Goal: Contribute content: Contribute content

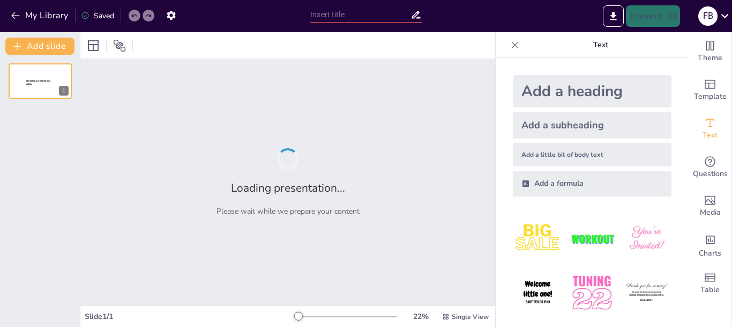
type input "La Gestión de la Información: Almacenamiento y Procesamiento en la Era Digital"
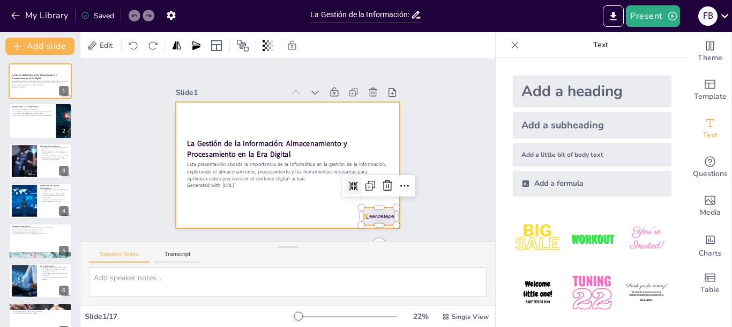
checkbox input "true"
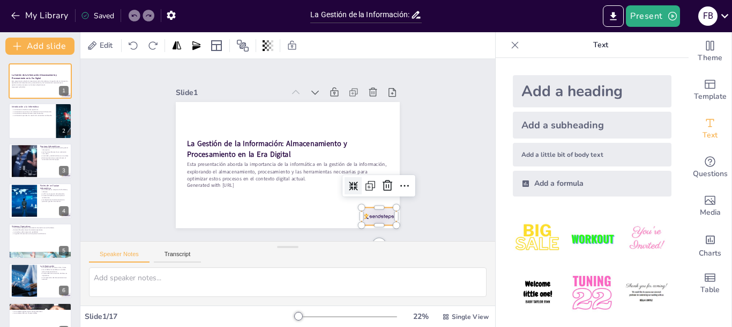
checkbox input "true"
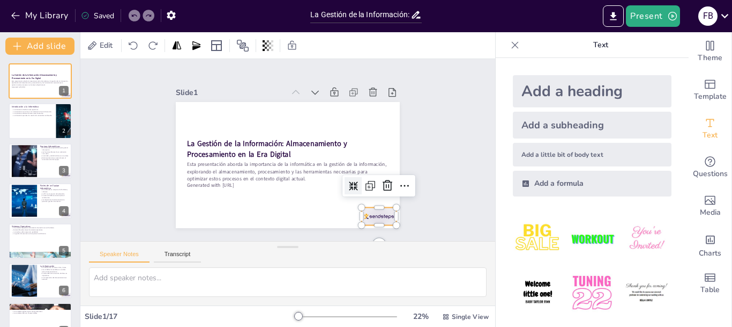
checkbox input "true"
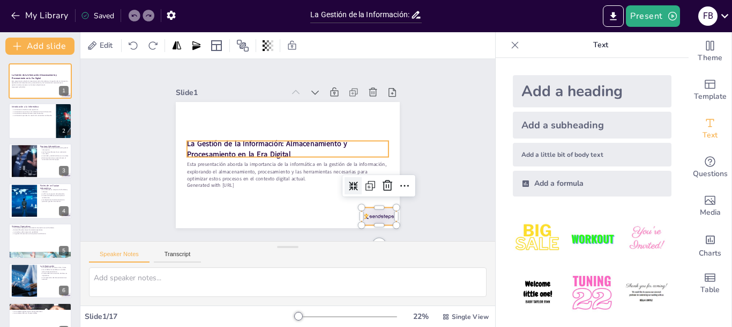
checkbox input "true"
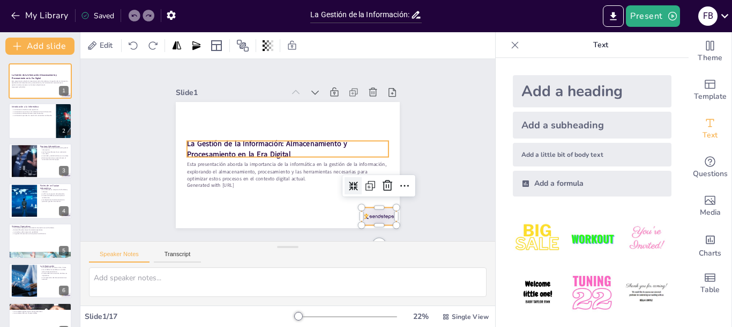
checkbox input "true"
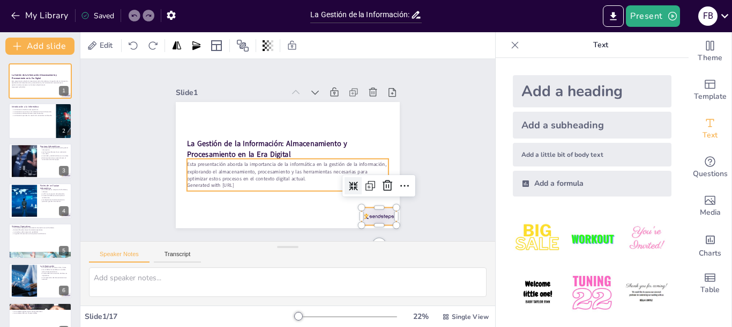
checkbox input "true"
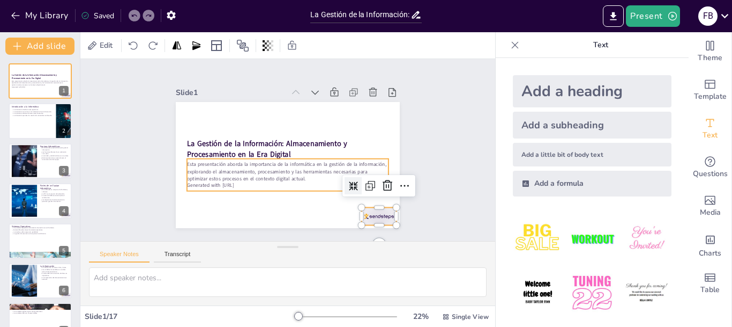
checkbox input "true"
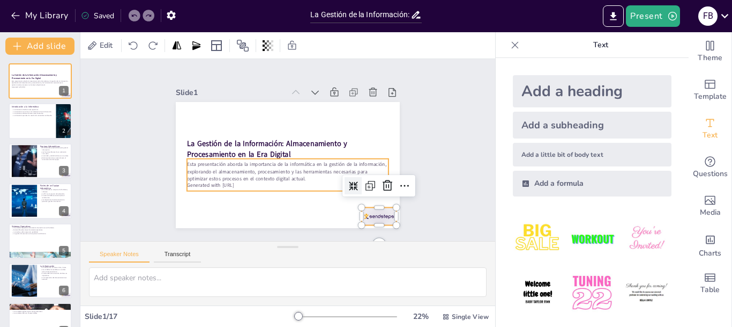
checkbox input "true"
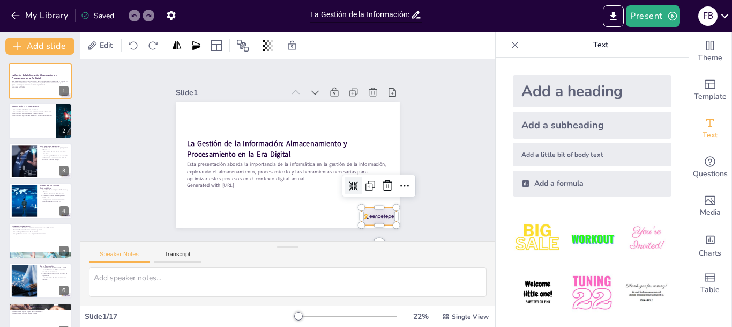
checkbox input "true"
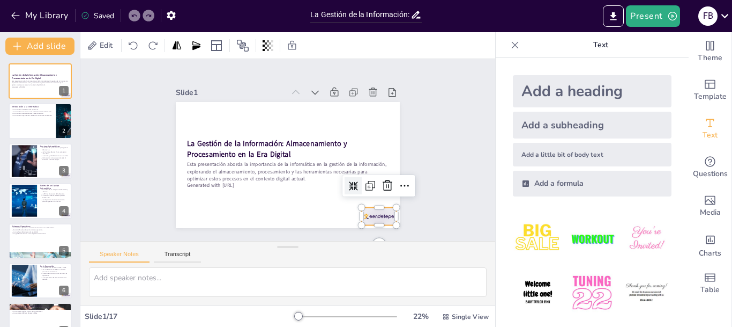
checkbox input "true"
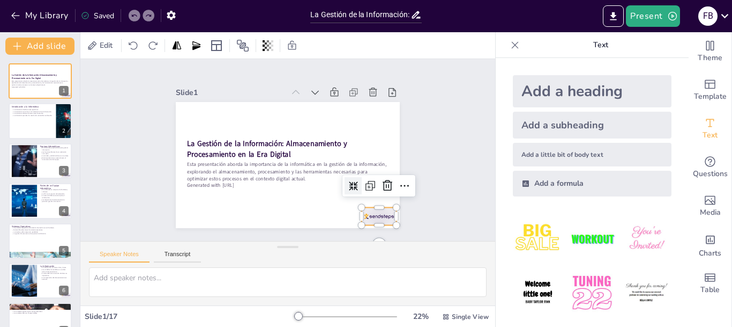
checkbox input "true"
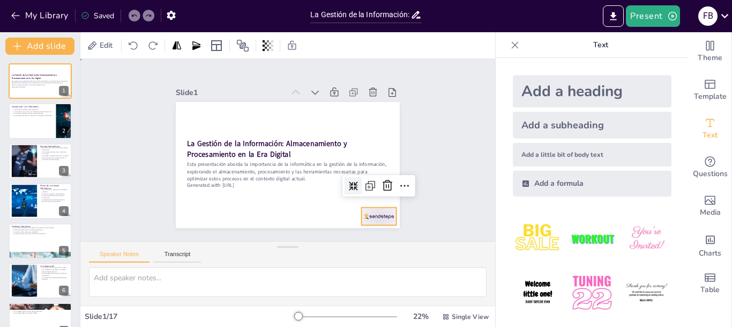
click at [90, 163] on div "Slide 1 La Gestión de la Información: Almacenamiento y Procesamiento en la Era …" at bounding box center [287, 150] width 415 height 182
checkbox input "true"
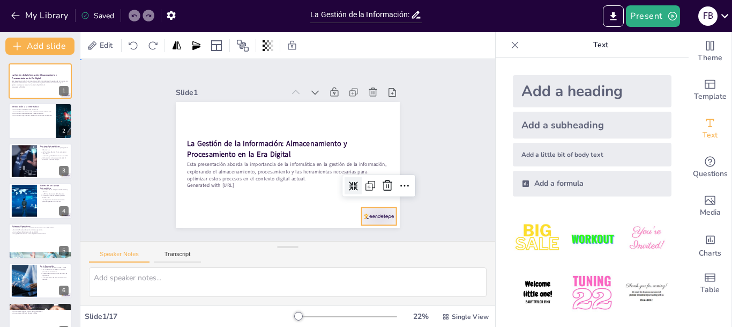
checkbox input "true"
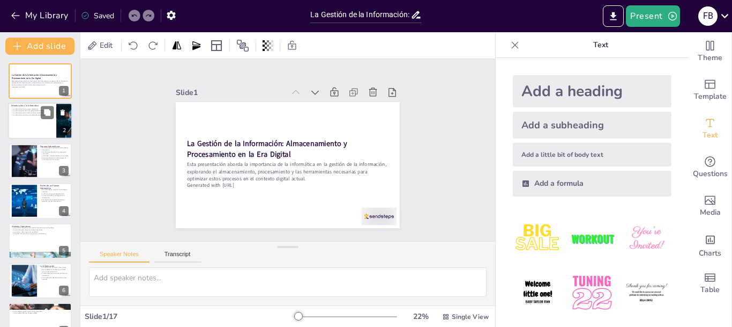
checkbox input "true"
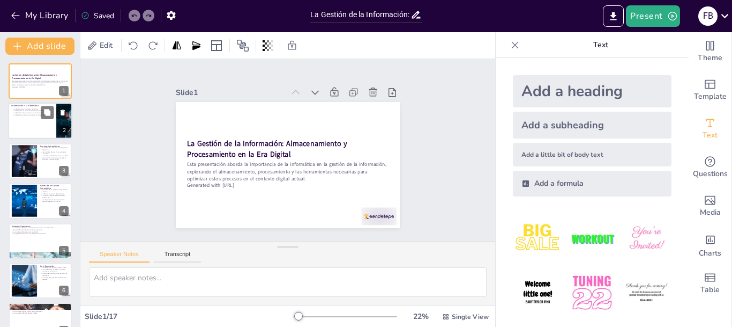
checkbox input "true"
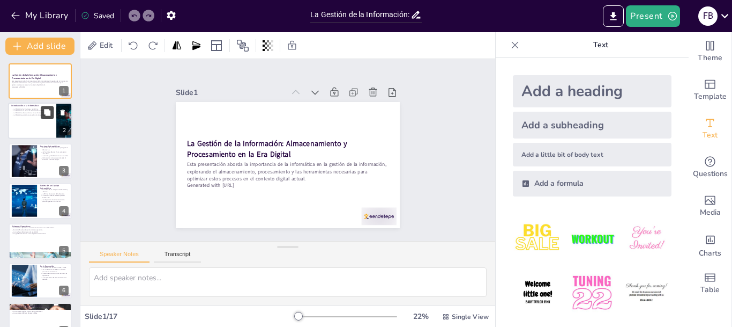
checkbox input "true"
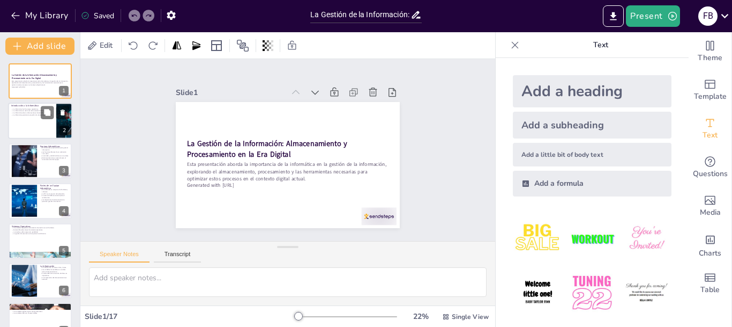
checkbox input "true"
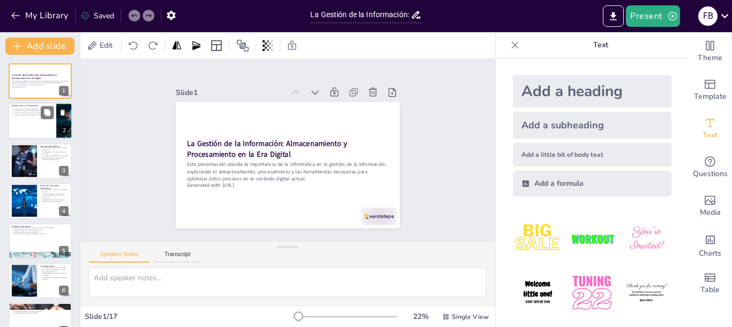
checkbox input "true"
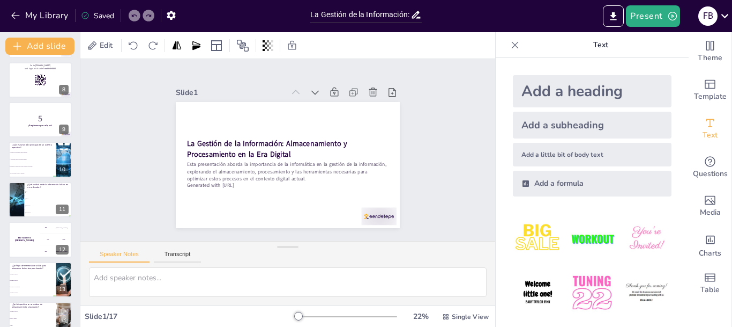
checkbox input "true"
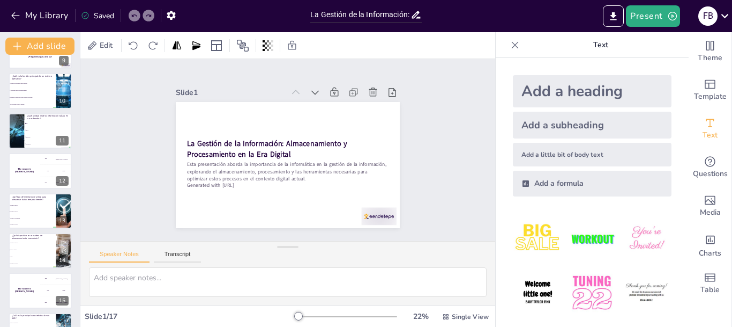
checkbox input "true"
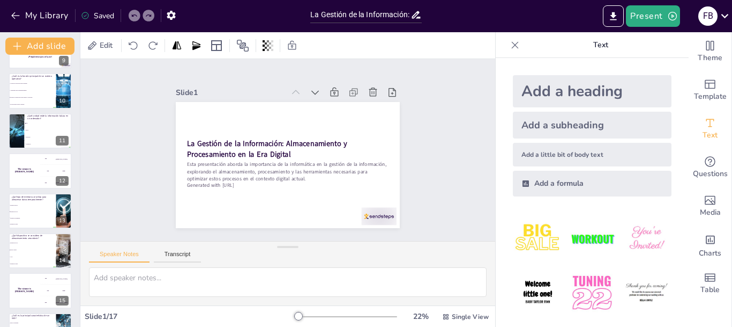
checkbox input "true"
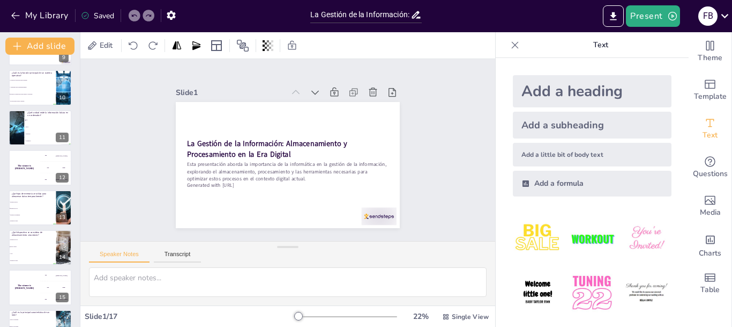
checkbox input "true"
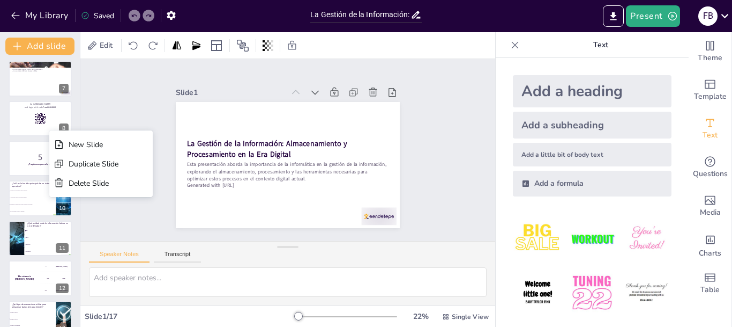
checkbox input "true"
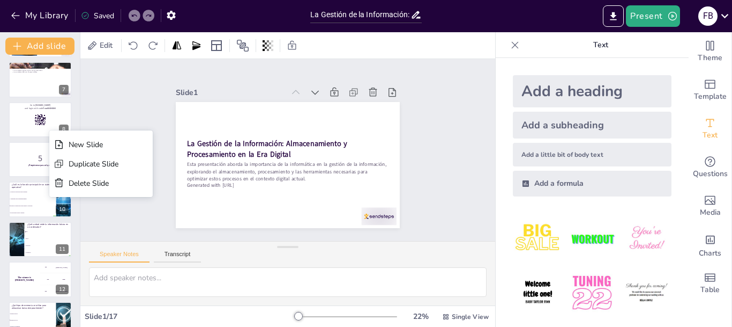
checkbox input "true"
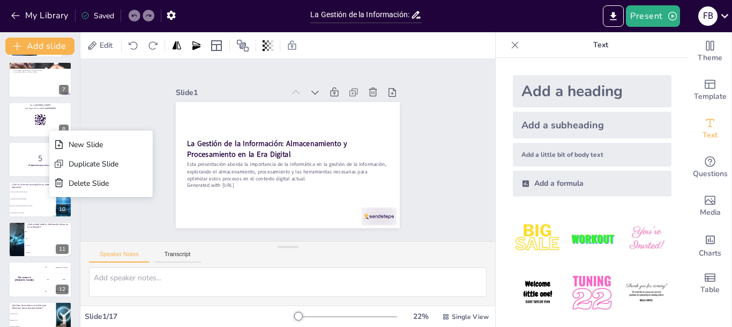
scroll to position [240, 0]
checkbox input "true"
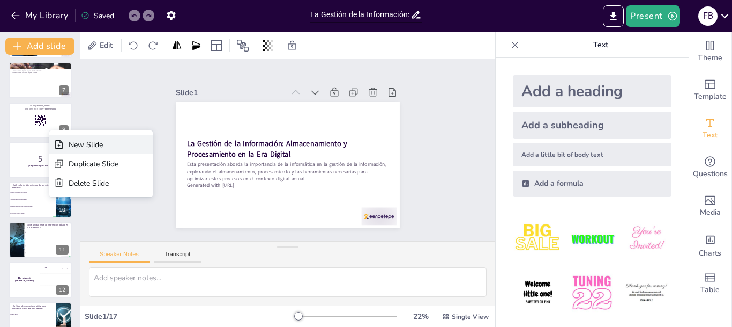
checkbox input "true"
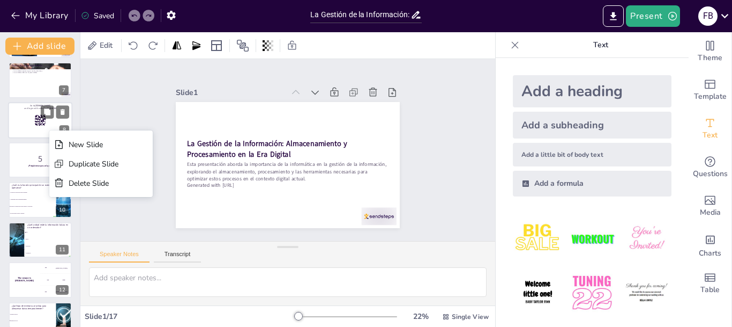
checkbox input "true"
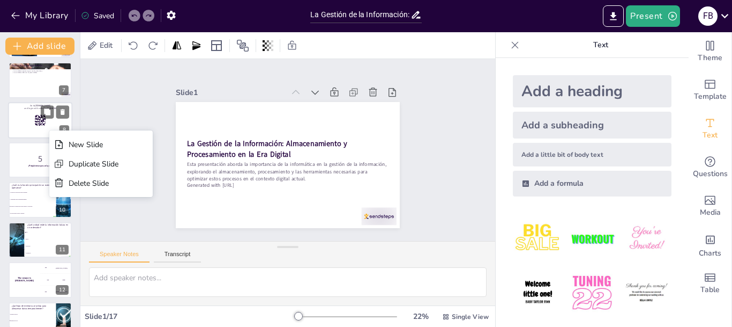
checkbox input "true"
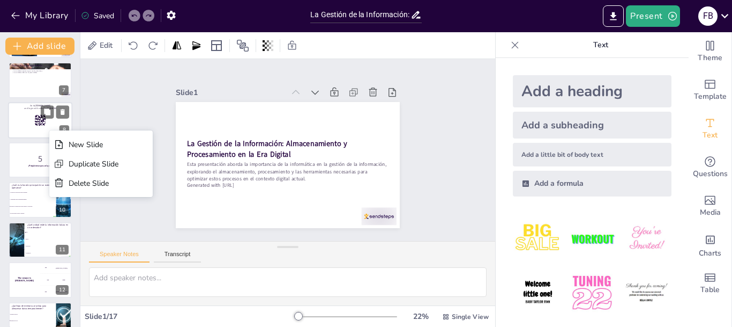
checkbox input "true"
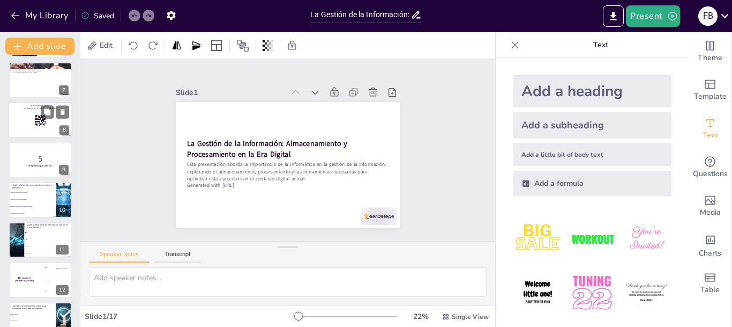
click at [19, 130] on div at bounding box center [40, 120] width 64 height 36
checkbox input "true"
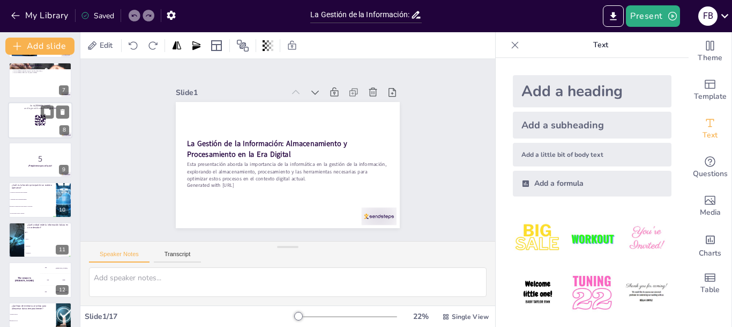
checkbox input "true"
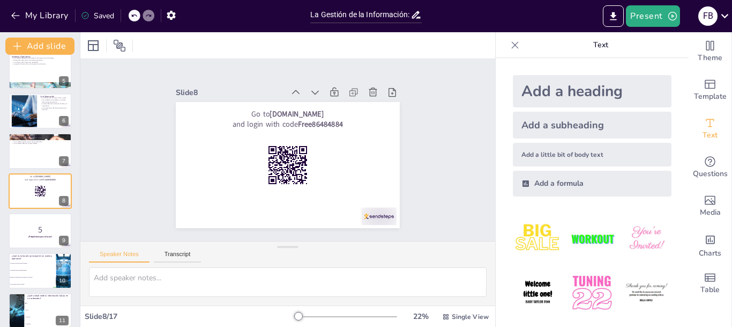
checkbox input "true"
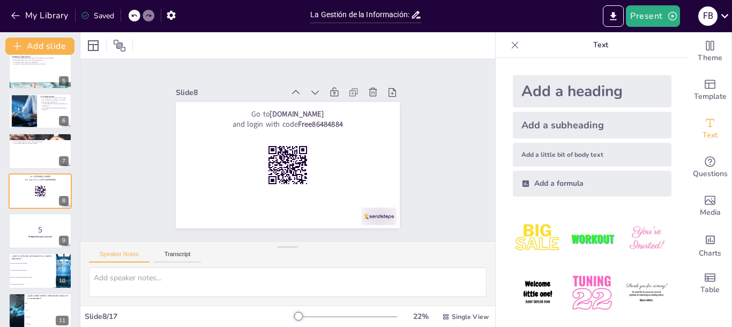
checkbox input "true"
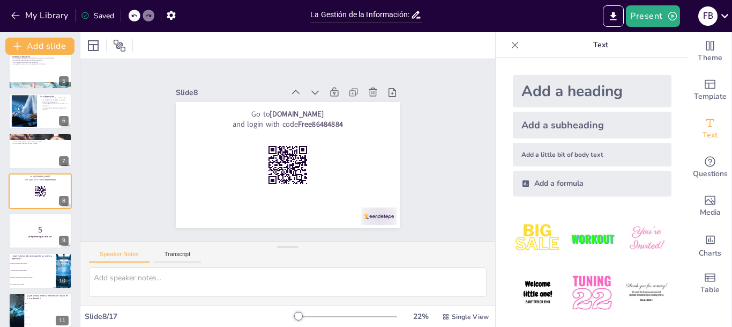
drag, startPoint x: 19, startPoint y: 130, endPoint x: 14, endPoint y: 250, distance: 120.7
click at [14, 250] on div "La Gestión de la Información: Almacenamiento y Procesamiento en la Era Digital …" at bounding box center [40, 230] width 80 height 673
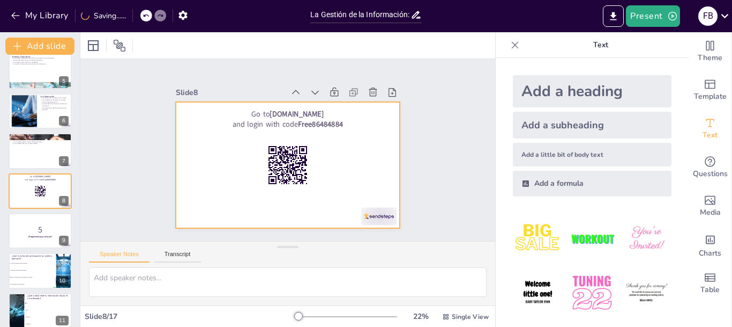
checkbox input "true"
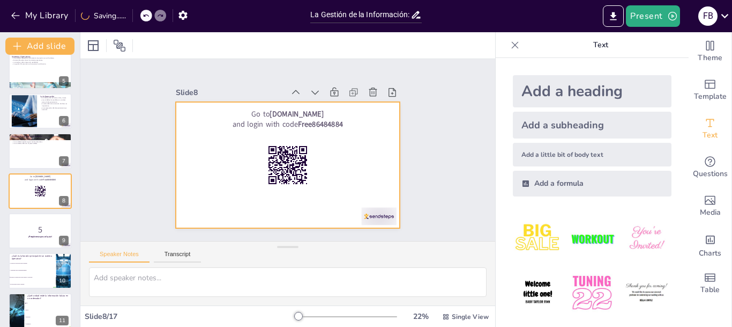
checkbox input "true"
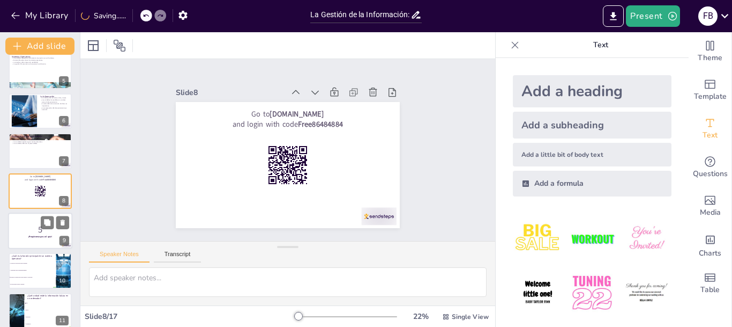
checkbox input "true"
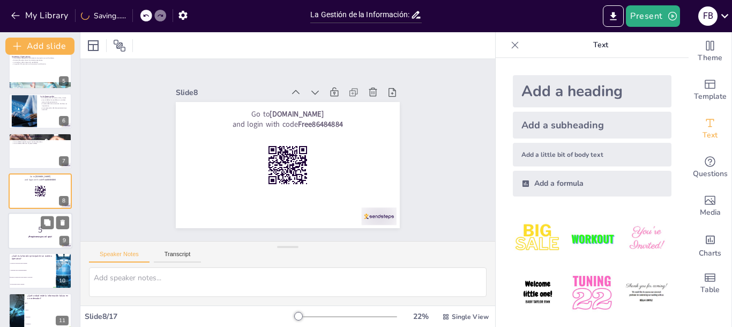
checkbox input "true"
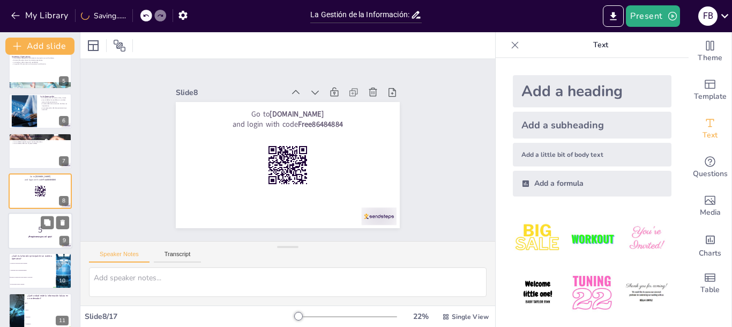
click at [29, 238] on strong "¡Prepárense para el quiz!" at bounding box center [40, 236] width 24 height 3
checkbox input "true"
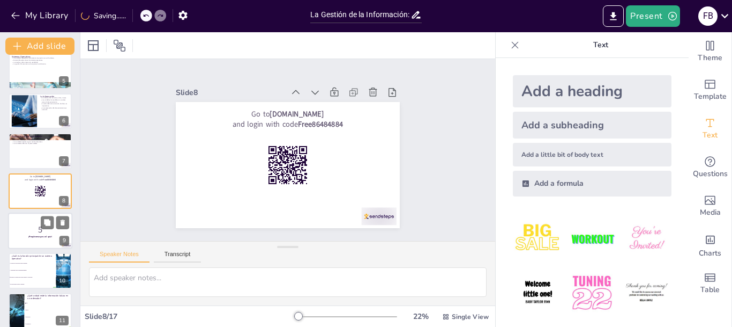
checkbox input "true"
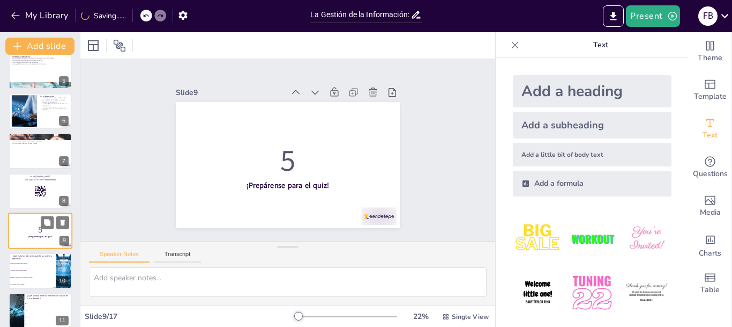
scroll to position [210, 0]
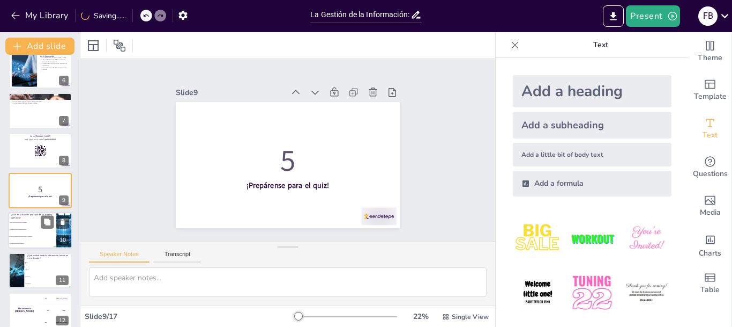
checkbox input "true"
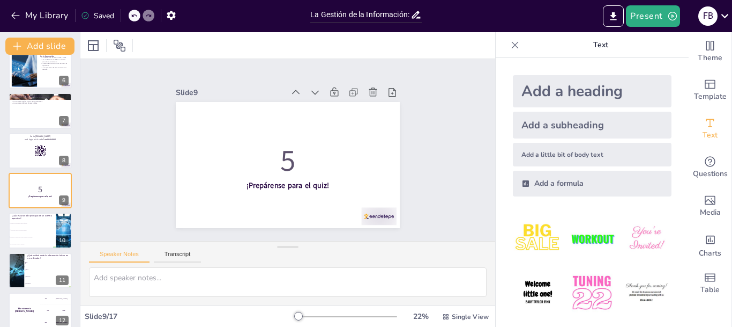
checkbox input "true"
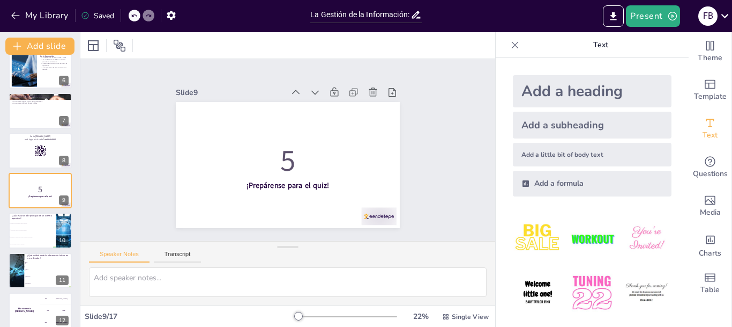
checkbox input "true"
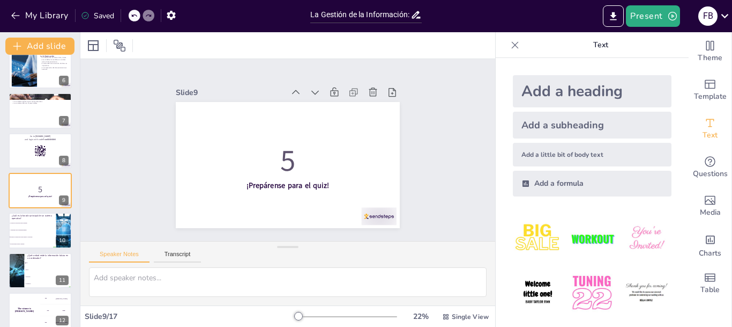
checkbox input "true"
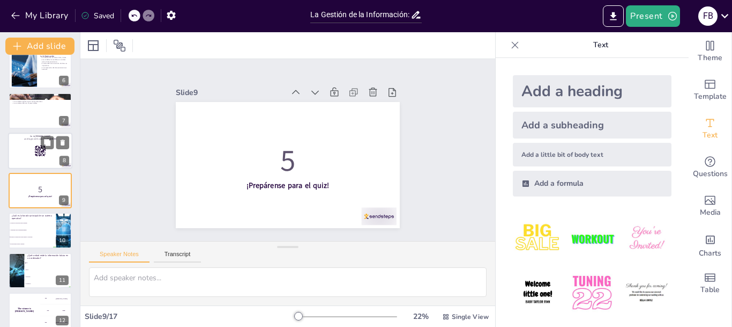
checkbox input "true"
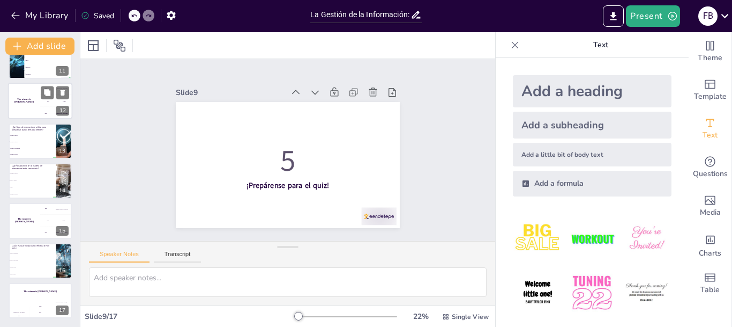
click at [32, 110] on div "The winner is Niels 🏆" at bounding box center [24, 101] width 32 height 36
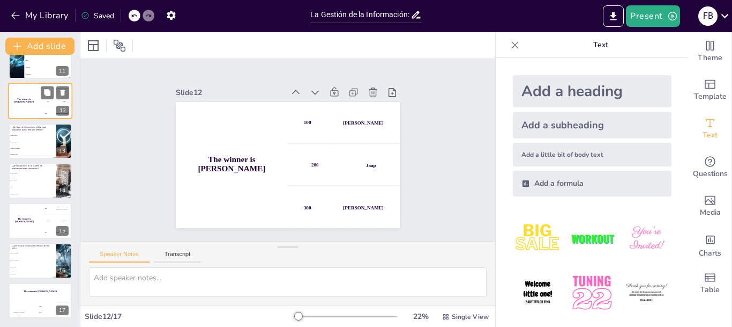
scroll to position [329, 0]
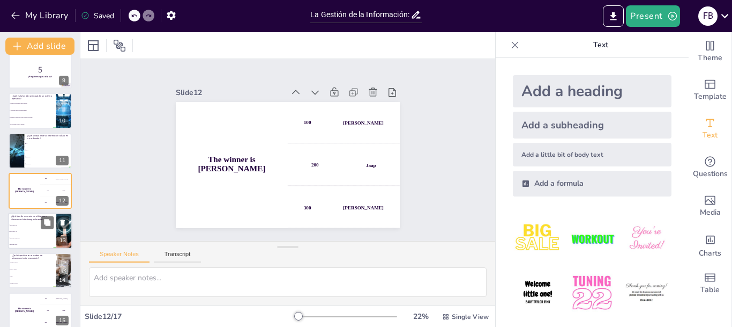
click at [33, 221] on li "Memoria ROM" at bounding box center [32, 224] width 48 height 6
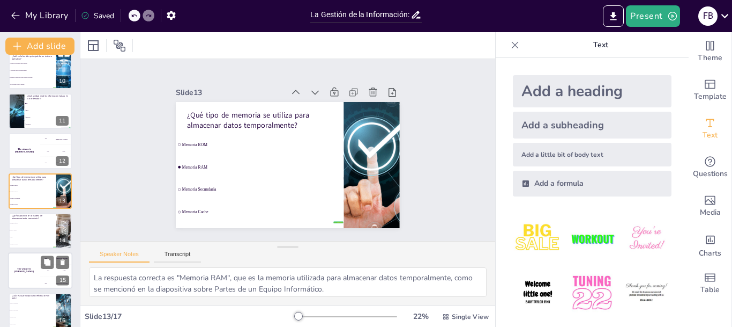
scroll to position [419, 0]
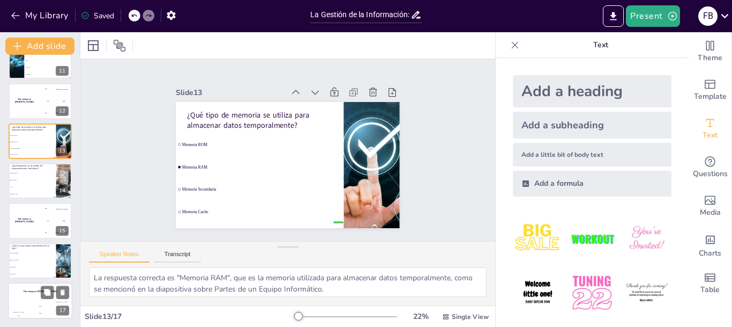
click at [30, 317] on div "The winner is Niels 🏆 Hasan 100 Jaap 200 Niels 300 17" at bounding box center [40, 300] width 64 height 36
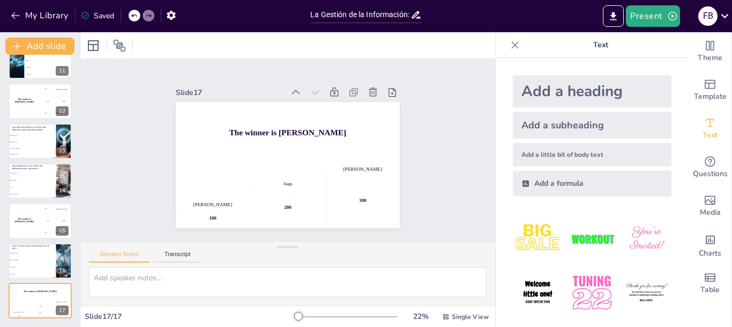
click at [32, 246] on p "¿Cuál es la principal característica de un SSD?" at bounding box center [32, 246] width 42 height 6
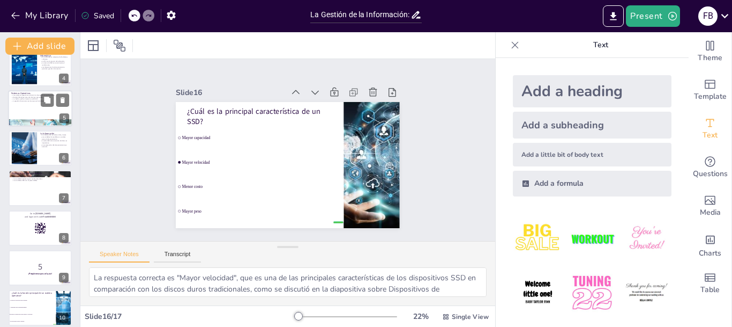
scroll to position [137, 0]
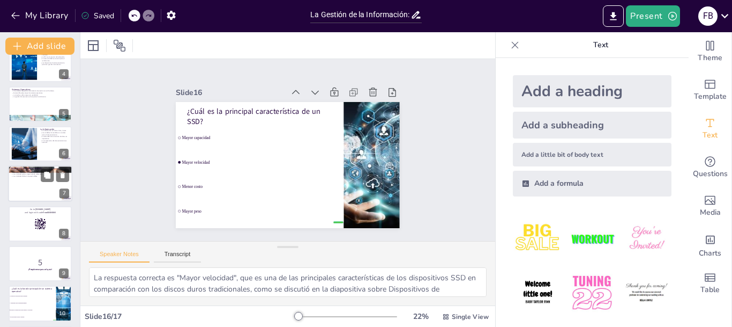
click at [36, 196] on div at bounding box center [40, 184] width 64 height 36
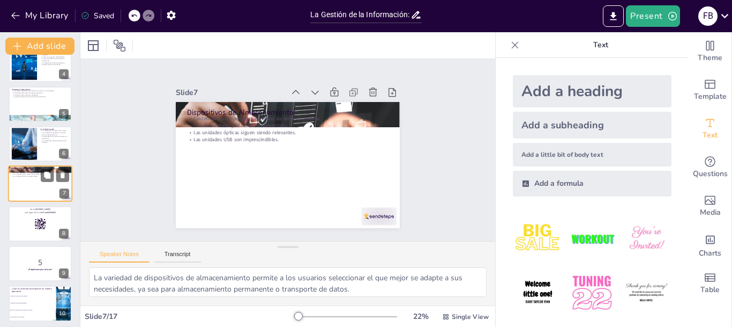
scroll to position [130, 0]
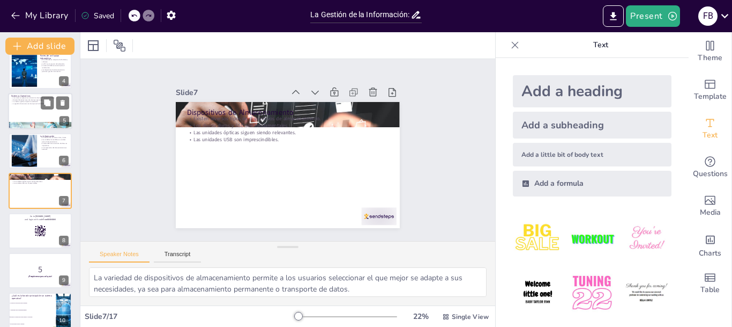
click at [36, 117] on div at bounding box center [40, 111] width 64 height 36
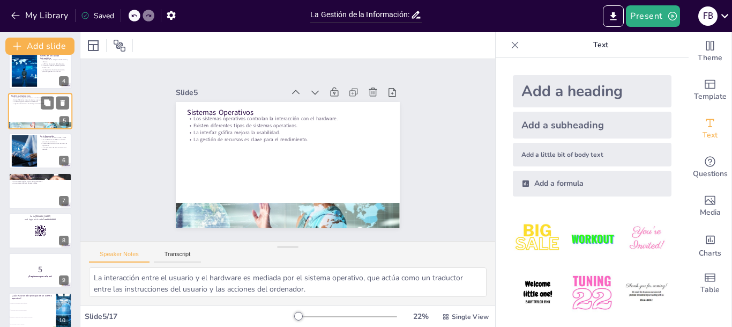
scroll to position [50, 0]
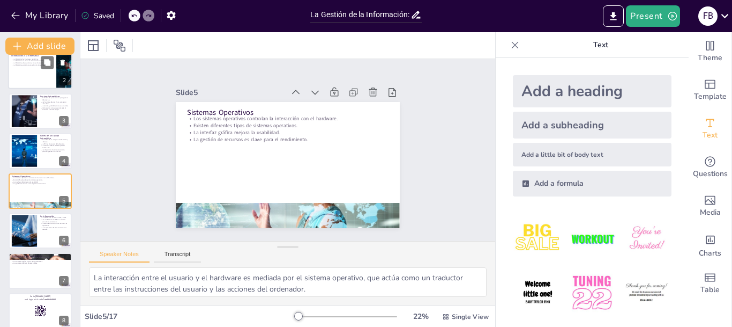
click at [36, 85] on div at bounding box center [40, 71] width 64 height 36
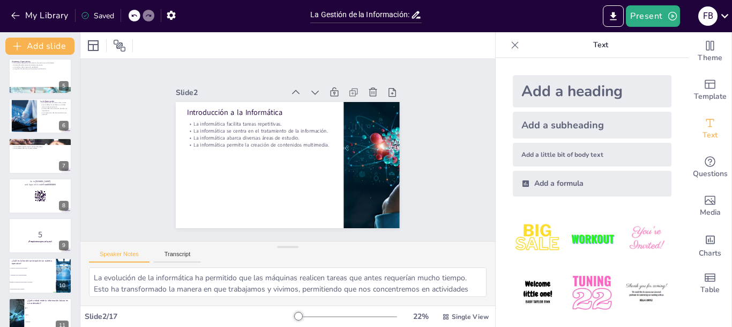
scroll to position [165, 0]
click at [29, 205] on div at bounding box center [40, 195] width 64 height 36
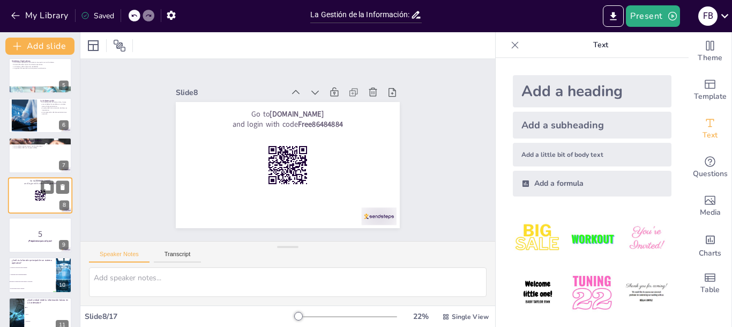
scroll to position [169, 0]
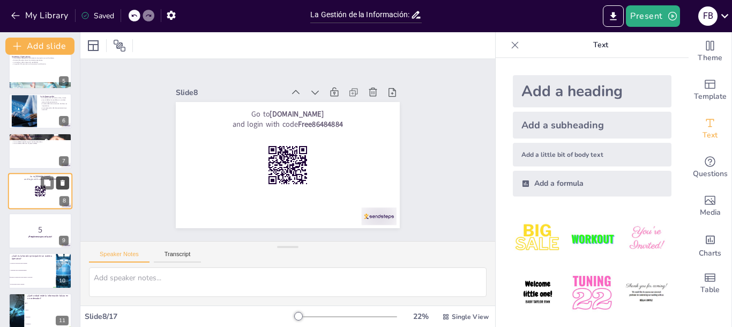
click at [61, 187] on button at bounding box center [62, 182] width 13 height 13
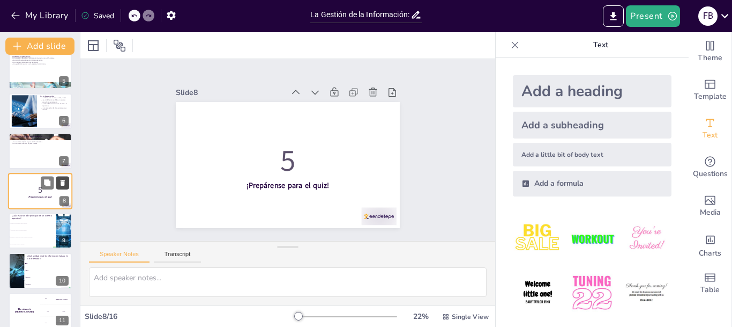
click at [61, 187] on button at bounding box center [62, 182] width 13 height 13
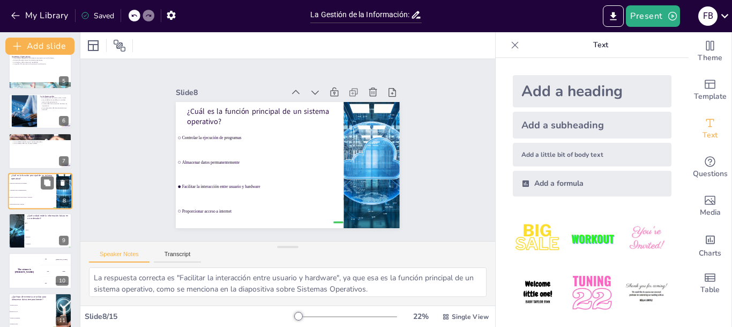
click at [61, 187] on button at bounding box center [62, 182] width 13 height 13
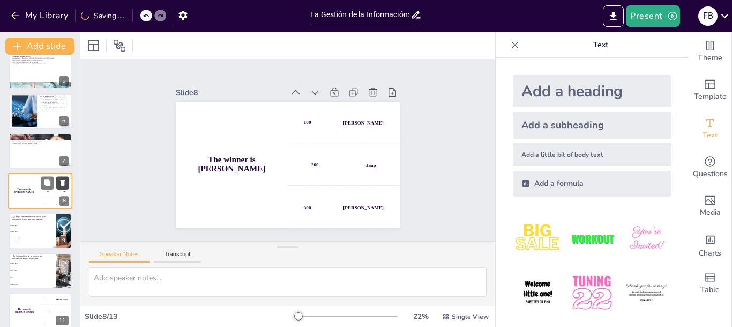
click at [61, 187] on button at bounding box center [62, 182] width 13 height 13
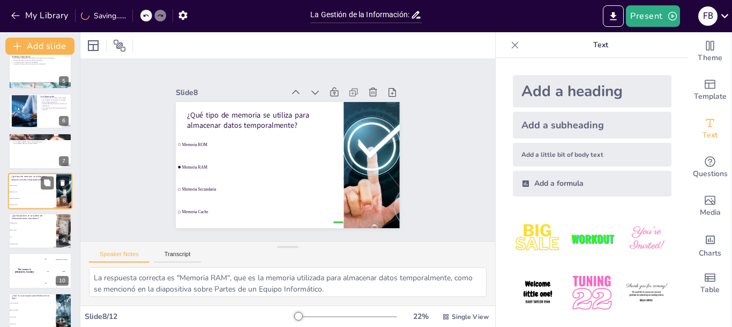
click at [61, 187] on button at bounding box center [62, 182] width 13 height 13
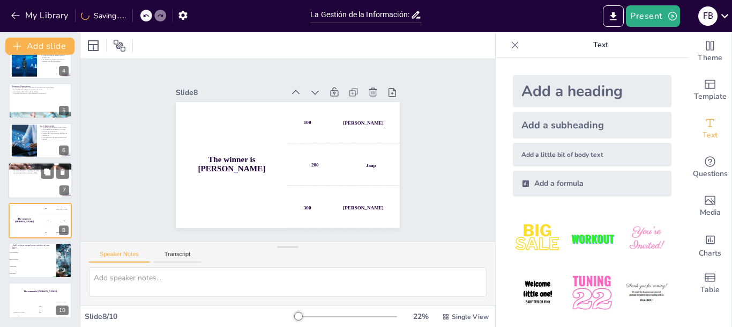
click at [61, 187] on div "7" at bounding box center [65, 191] width 10 height 10
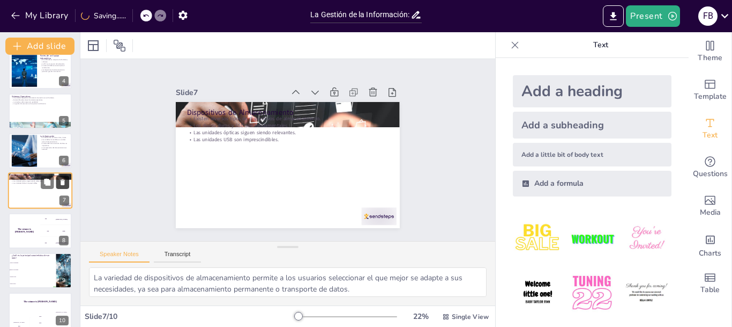
click at [61, 187] on button at bounding box center [62, 182] width 13 height 13
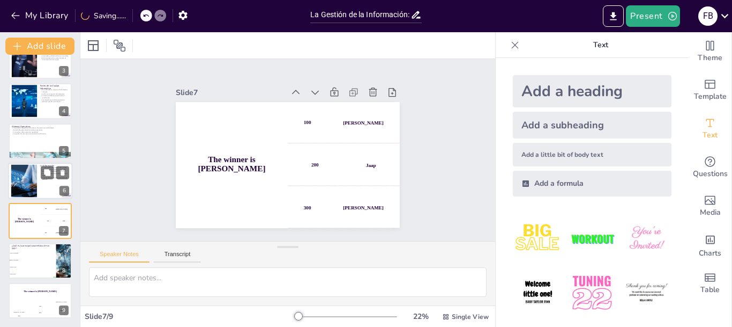
click at [61, 187] on div "6" at bounding box center [65, 191] width 10 height 10
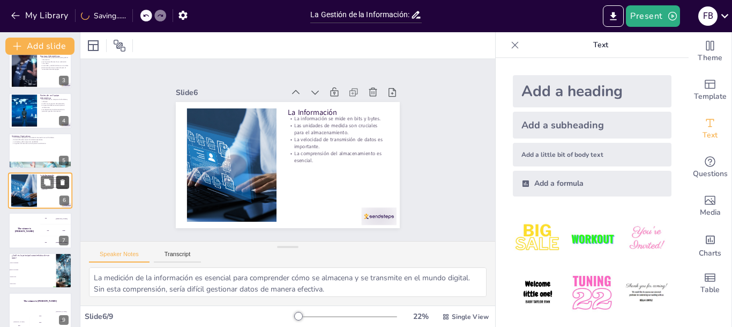
click at [61, 187] on button at bounding box center [62, 181] width 13 height 13
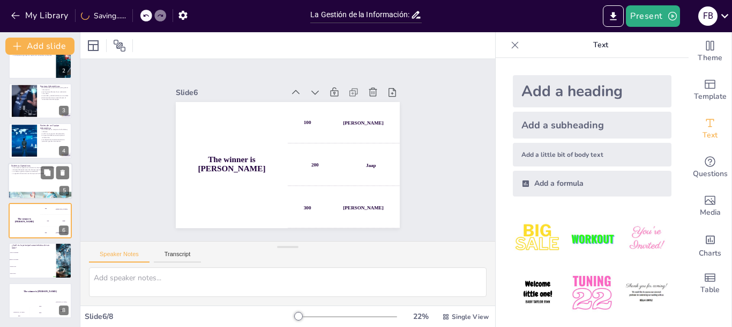
click at [61, 187] on div "5" at bounding box center [65, 191] width 10 height 10
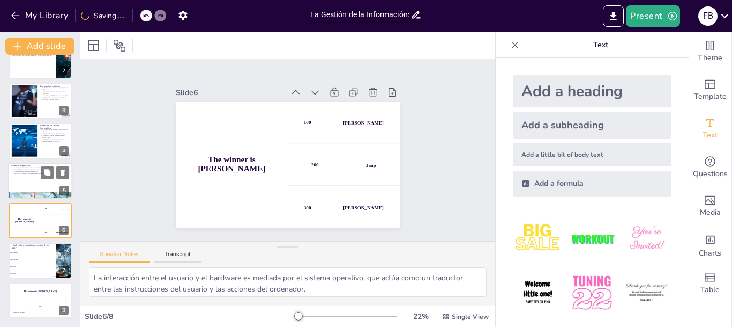
scroll to position [50, 0]
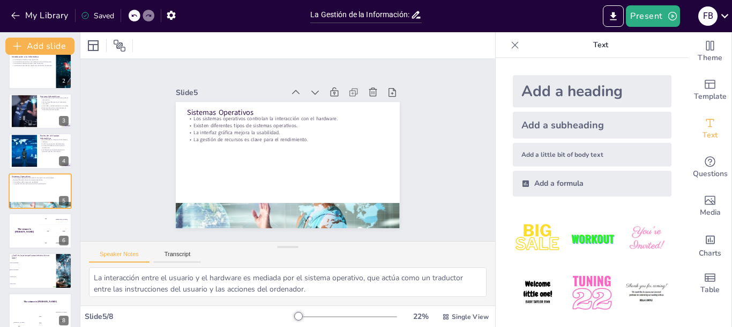
click at [135, 13] on icon at bounding box center [134, 15] width 6 height 6
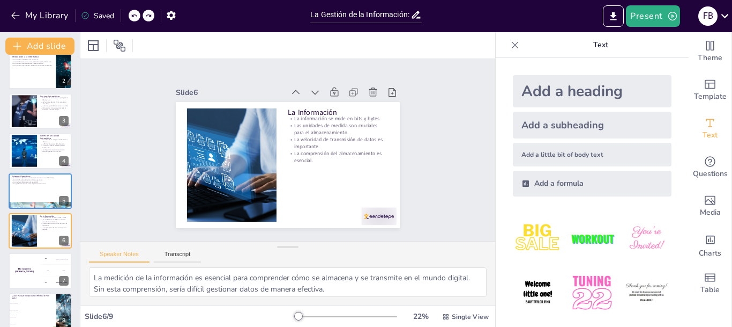
click at [135, 13] on icon at bounding box center [134, 15] width 6 height 6
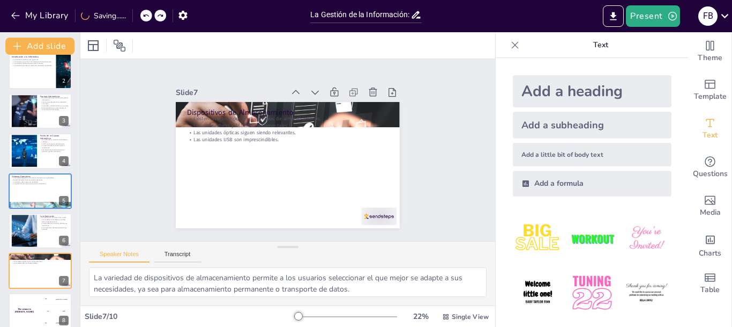
click at [135, 13] on div "My Library Saving......" at bounding box center [96, 14] width 193 height 19
click at [132, 12] on div at bounding box center [135, 16] width 12 height 12
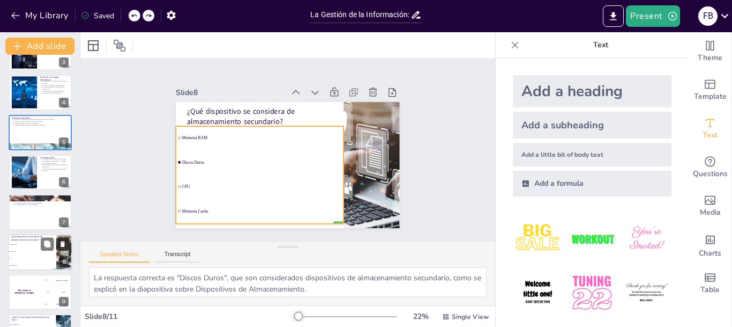
scroll to position [109, 0]
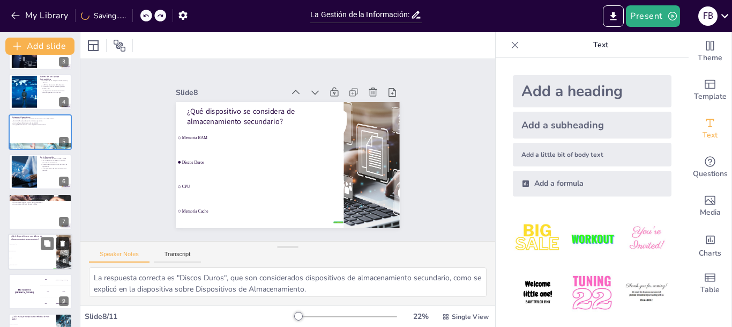
click at [63, 241] on icon at bounding box center [63, 243] width 4 height 6
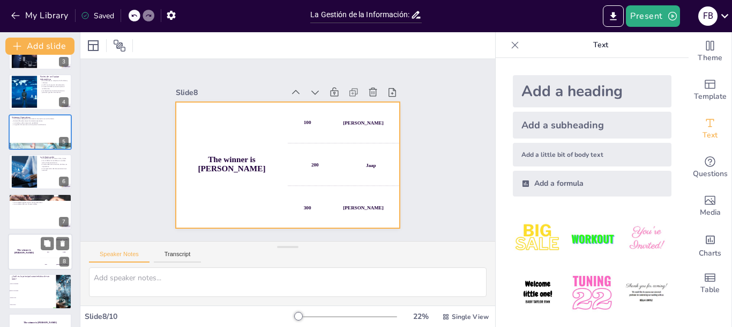
scroll to position [140, 0]
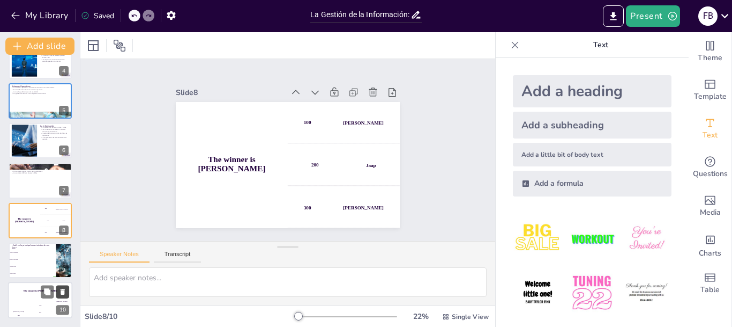
click at [62, 297] on button at bounding box center [62, 291] width 13 height 13
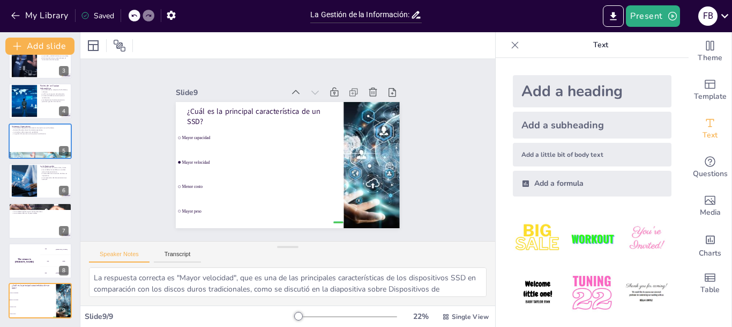
scroll to position [100, 0]
click at [62, 297] on button at bounding box center [62, 292] width 13 height 13
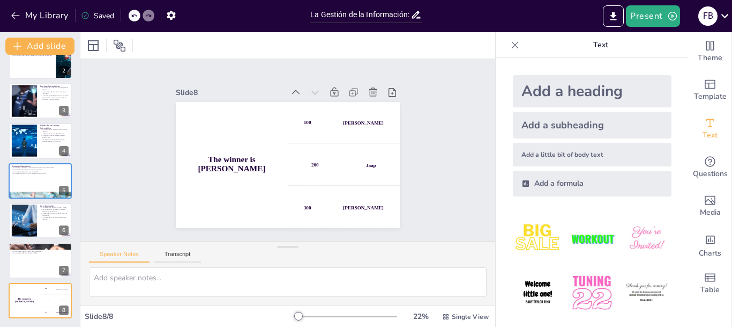
scroll to position [60, 0]
click at [62, 297] on button at bounding box center [62, 292] width 13 height 13
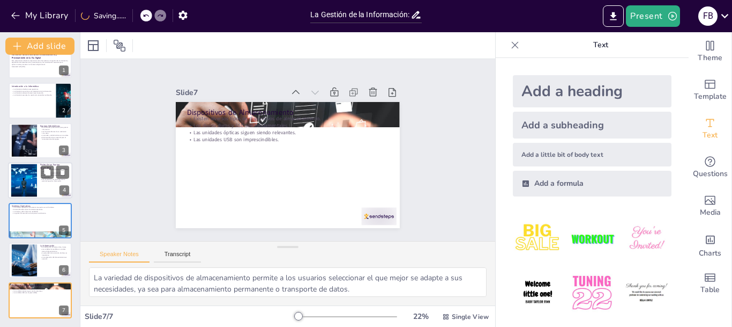
scroll to position [0, 0]
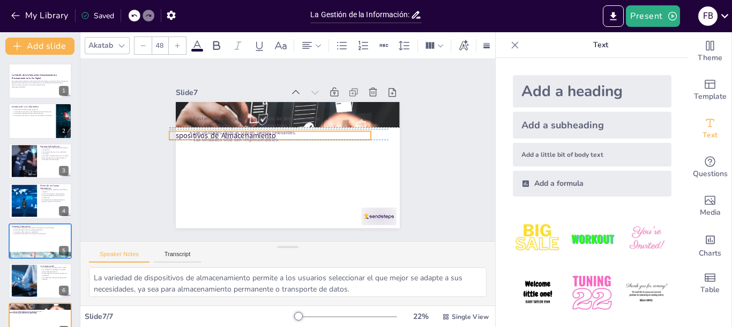
drag, startPoint x: 209, startPoint y: 110, endPoint x: 191, endPoint y: 129, distance: 25.4
click at [191, 102] on div "Dispositivos de Almacenamiento Existen diversos tipos de dispositivos de almace…" at bounding box center [288, 102] width 224 height 0
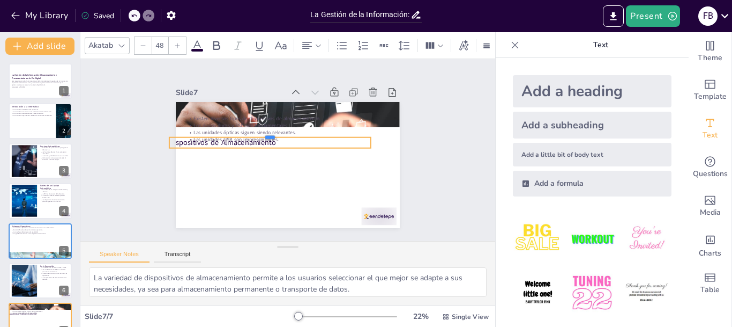
drag, startPoint x: 216, startPoint y: 123, endPoint x: 266, endPoint y: 162, distance: 63.4
click at [266, 162] on div "Dispositivos de Almacenamiento Existen diversos tipos de dispositivos de almace…" at bounding box center [288, 165] width 224 height 126
click at [130, 159] on div "Slide 1 La Gestión de la Información: Almacenamiento y Procesamiento en la Era …" at bounding box center [288, 150] width 432 height 224
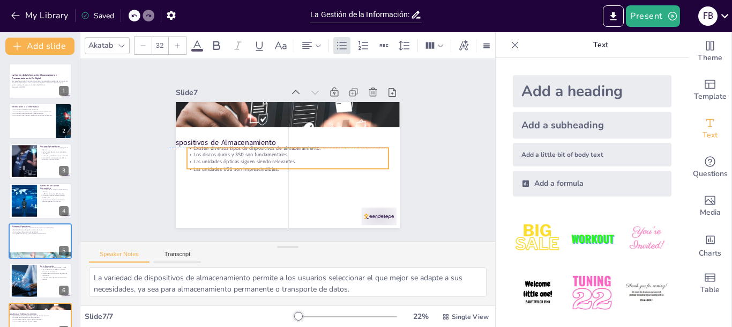
drag, startPoint x: 199, startPoint y: 138, endPoint x: 196, endPoint y: 168, distance: 29.7
click at [196, 168] on p "Las unidades USB son imprescindibles." at bounding box center [288, 168] width 202 height 7
click at [188, 140] on div at bounding box center [289, 143] width 202 height 29
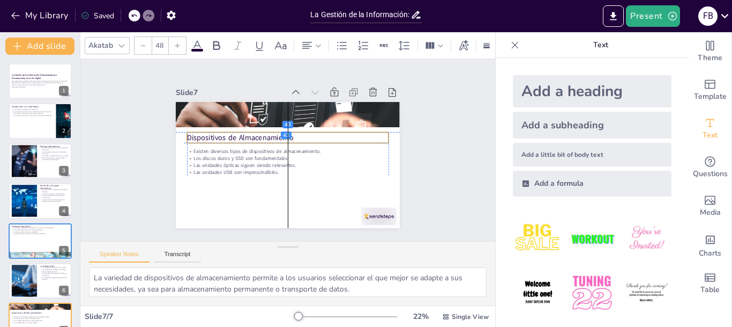
drag, startPoint x: 195, startPoint y: 136, endPoint x: 209, endPoint y: 132, distance: 15.1
click at [209, 132] on p "Dispositivos de Almacenamiento" at bounding box center [288, 137] width 202 height 10
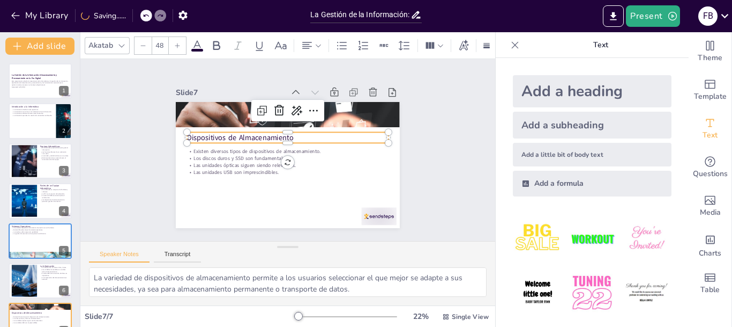
click at [138, 140] on div "Slide 1 La Gestión de la Información: Almacenamiento y Procesamiento en la Era …" at bounding box center [287, 149] width 299 height 185
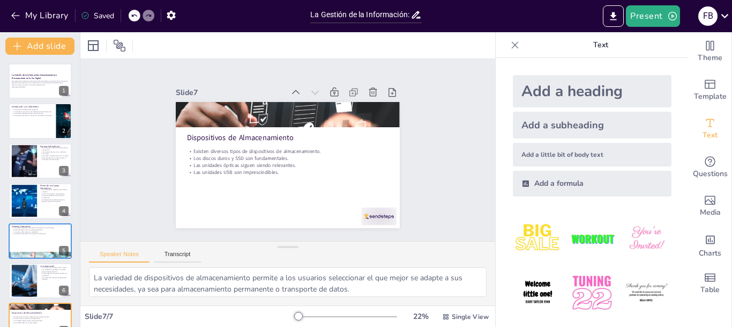
scroll to position [20, 0]
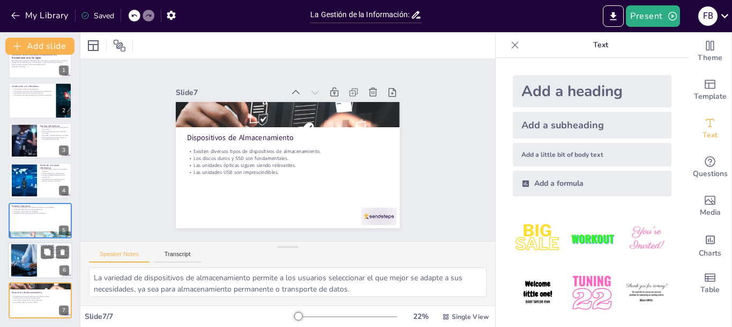
click at [37, 259] on div at bounding box center [40, 260] width 64 height 36
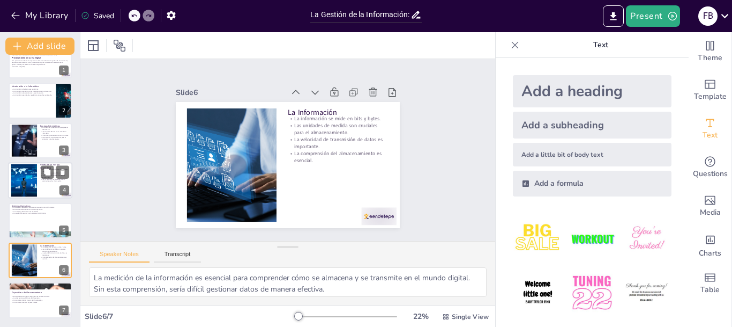
click at [33, 197] on div "Partes de un Equipo Informático Un ordenador se compone de hardware y software.…" at bounding box center [40, 180] width 64 height 36
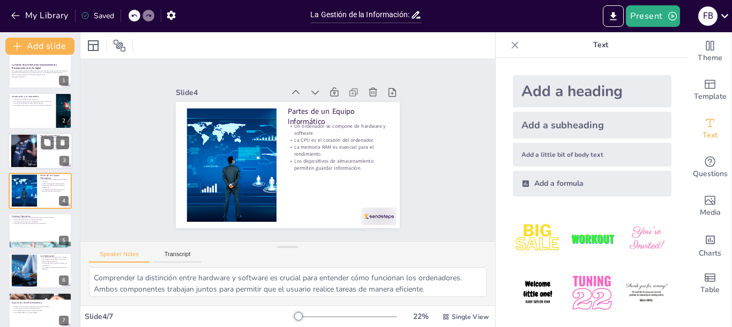
click at [40, 136] on p "Equipos Informáticos" at bounding box center [54, 135] width 29 height 3
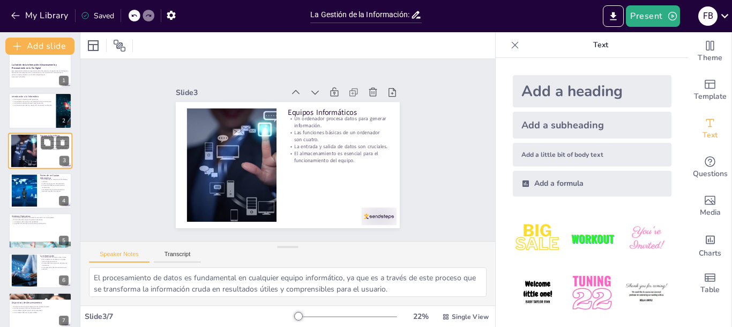
scroll to position [0, 0]
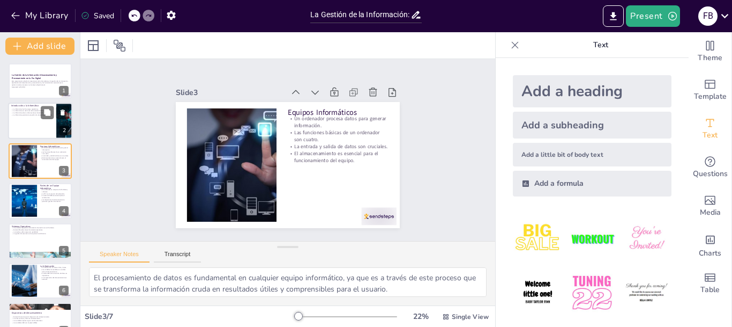
click at [37, 116] on div at bounding box center [40, 121] width 64 height 36
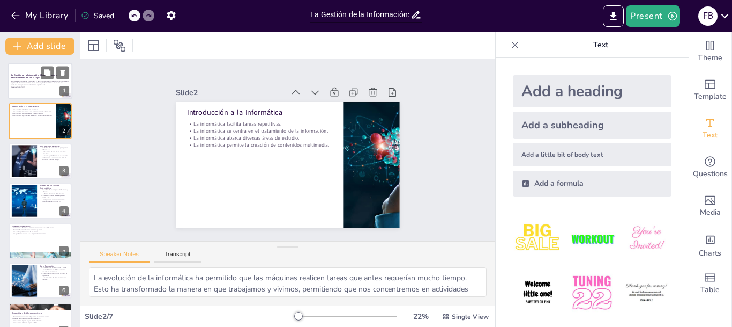
click at [25, 65] on div at bounding box center [40, 81] width 64 height 36
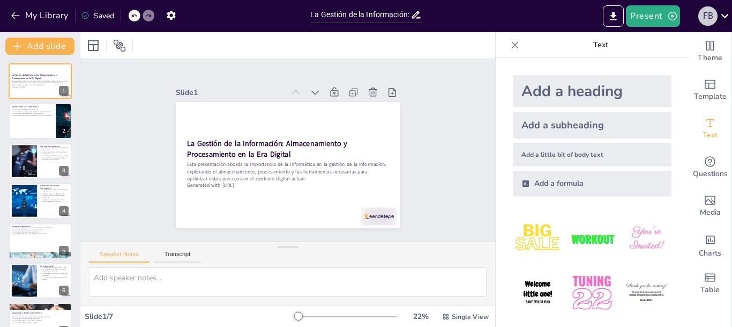
click at [715, 12] on div "F B" at bounding box center [708, 15] width 19 height 19
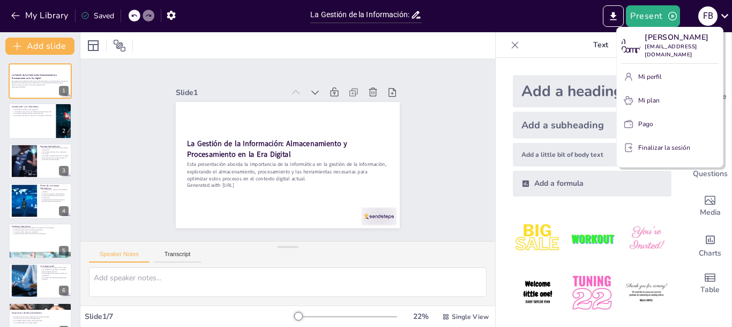
drag, startPoint x: 732, startPoint y: 16, endPoint x: 547, endPoint y: 87, distance: 197.8
click at [547, 87] on div at bounding box center [366, 163] width 732 height 327
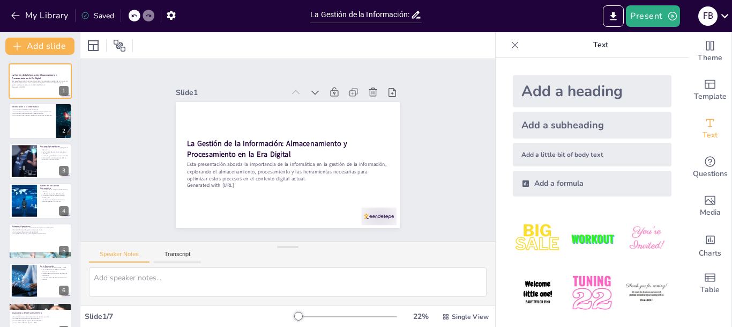
click at [467, 88] on div "Slide 1 La Gestión de la Información: Almacenamiento y Procesamiento en la Era …" at bounding box center [287, 150] width 415 height 182
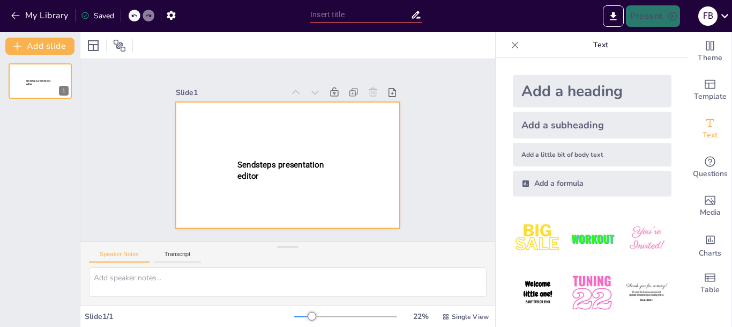
type input "La Gestión de la Información: Almacenamiento y Procesamiento en la Era Digital"
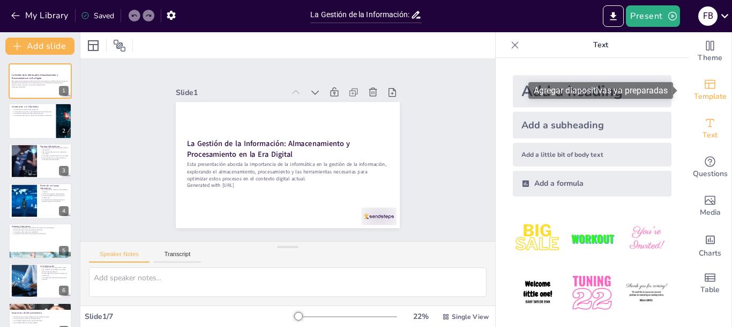
click at [689, 104] on div "Template" at bounding box center [710, 90] width 43 height 39
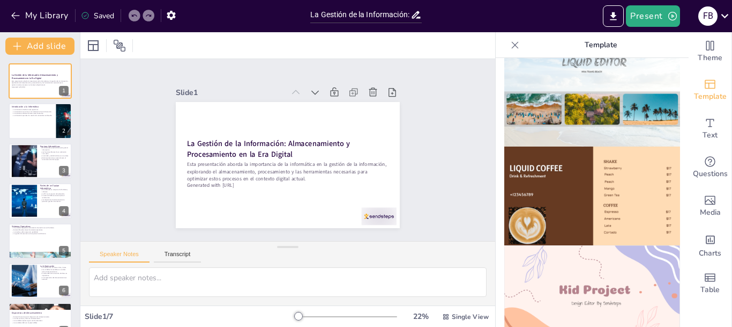
scroll to position [645, 0]
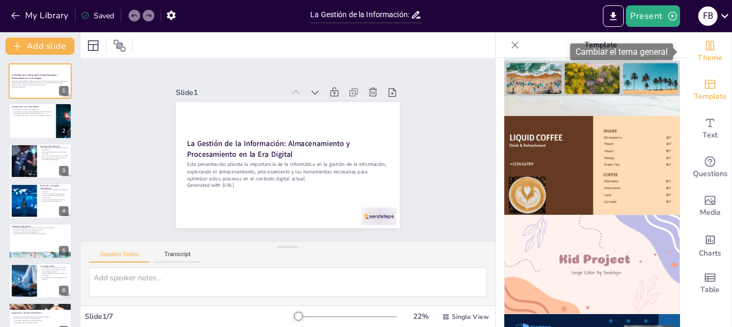
click at [689, 43] on div "Theme" at bounding box center [710, 51] width 43 height 39
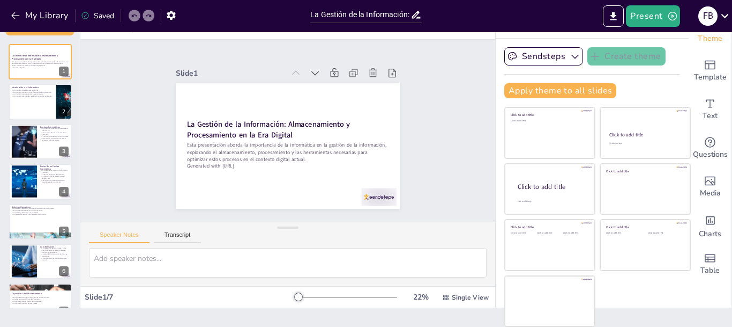
scroll to position [20, 0]
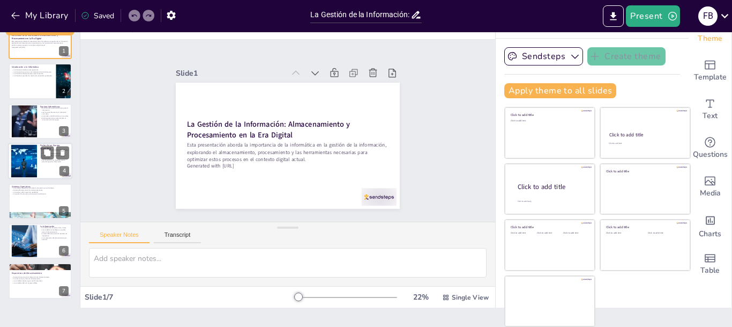
click at [61, 159] on p "Los dispositivos de almacenamiento permiten guardar información." at bounding box center [54, 161] width 29 height 4
type textarea "Comprender la distinción entre hardware y software es crucial para entender cóm…"
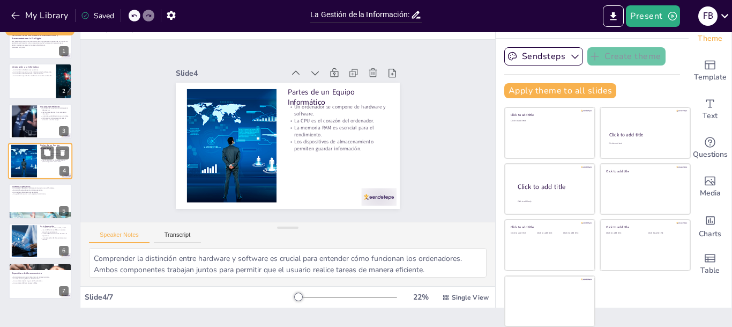
scroll to position [10, 0]
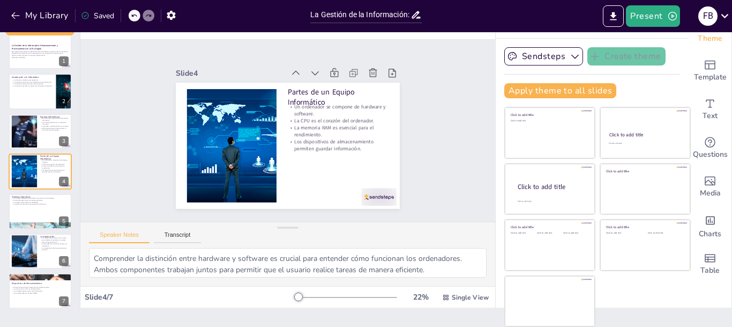
click at [41, 230] on div "La Gestión de la Información: Almacenamiento y Procesamiento en la Era Digital …" at bounding box center [40, 171] width 80 height 275
click at [689, 66] on div "Template" at bounding box center [710, 70] width 43 height 39
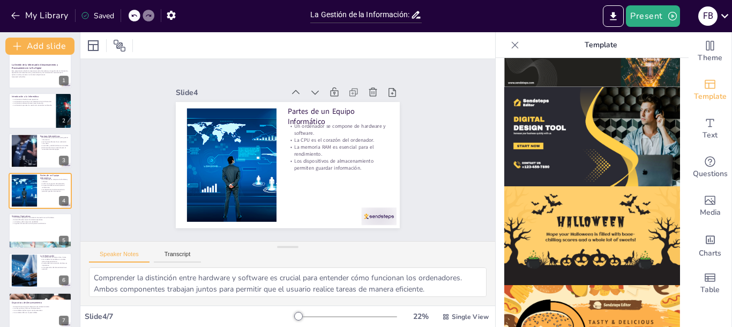
scroll to position [1093, 0]
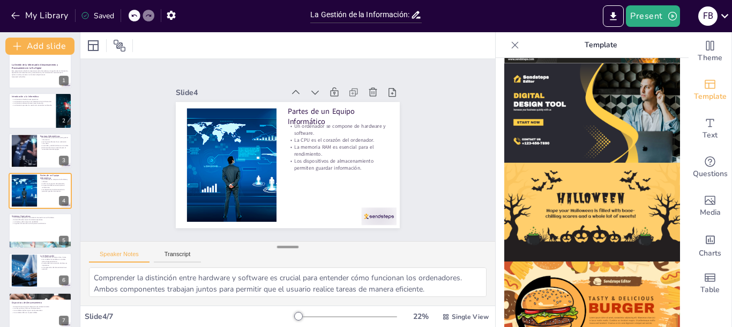
click at [277, 247] on div at bounding box center [287, 246] width 21 height 11
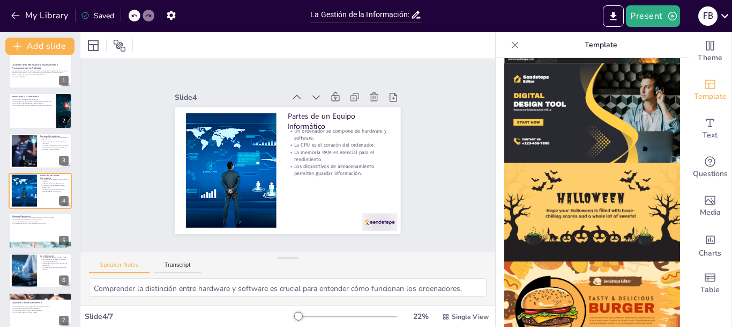
drag, startPoint x: 282, startPoint y: 248, endPoint x: 283, endPoint y: 323, distance: 75.6
click at [283, 323] on div "Slide 1 La Gestión de la Información: Almacenamiento y Procesamiento en la Era …" at bounding box center [287, 179] width 415 height 294
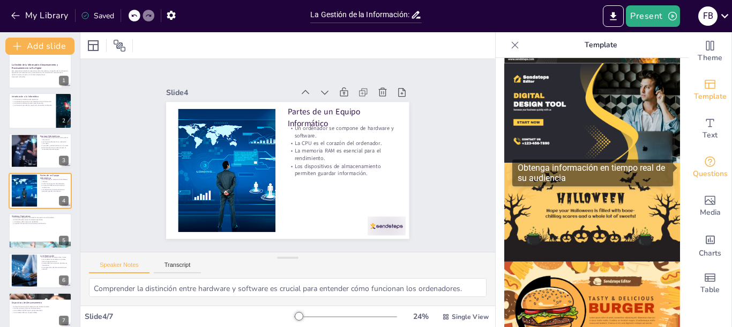
click at [708, 158] on icon "Get real-time input from your audience" at bounding box center [710, 161] width 13 height 13
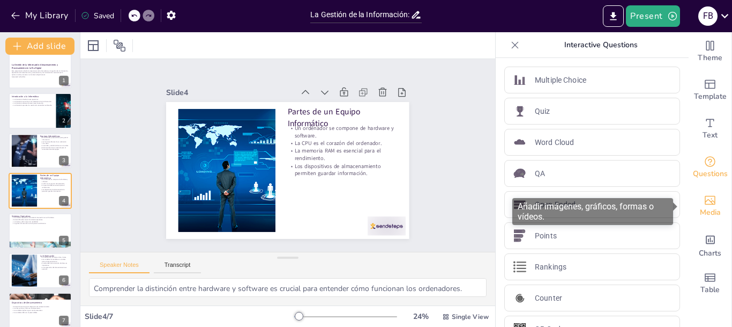
click at [717, 197] on div "Media" at bounding box center [710, 206] width 43 height 39
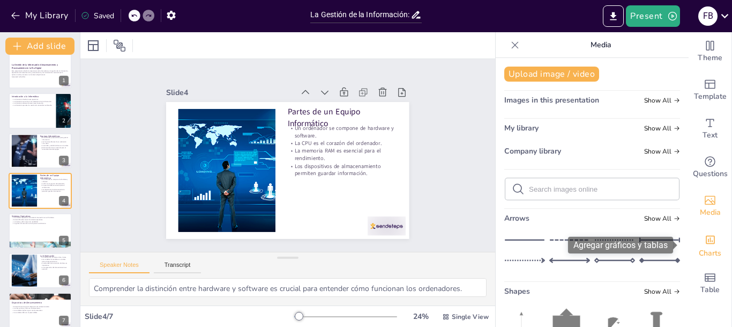
click at [699, 247] on span "Charts" at bounding box center [710, 253] width 23 height 12
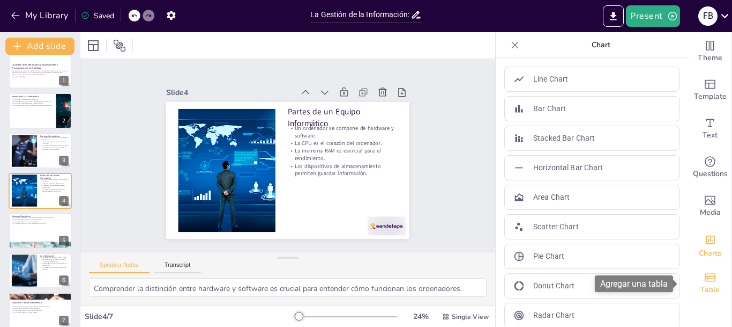
click at [708, 285] on span "Table" at bounding box center [710, 290] width 19 height 12
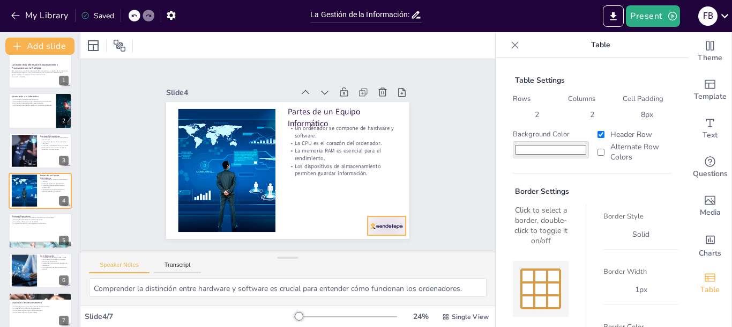
click at [382, 226] on div at bounding box center [387, 225] width 38 height 19
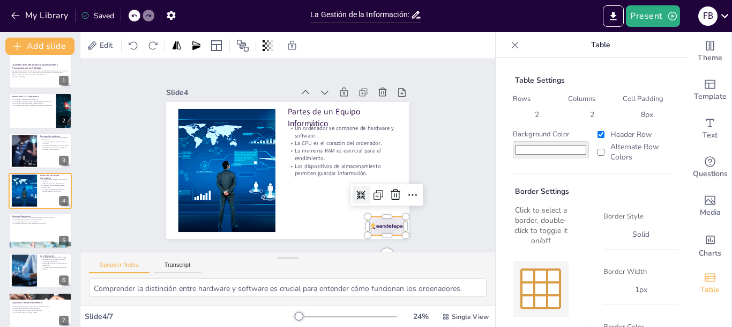
scroll to position [73, 0]
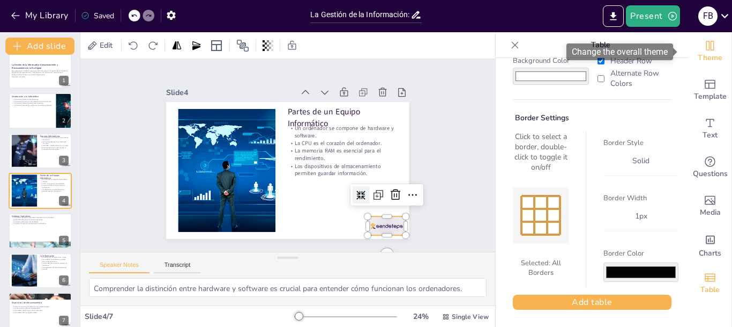
click at [709, 54] on span "Theme" at bounding box center [710, 58] width 25 height 12
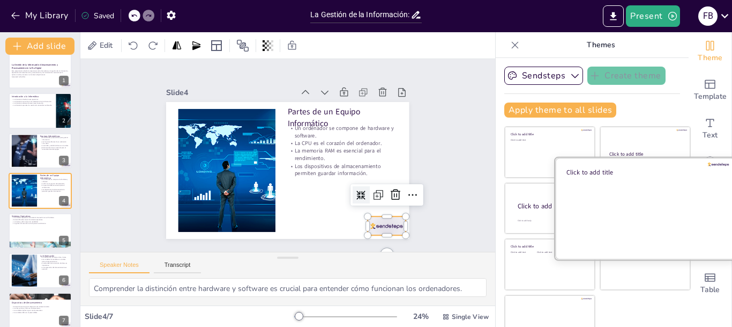
scroll to position [19, 0]
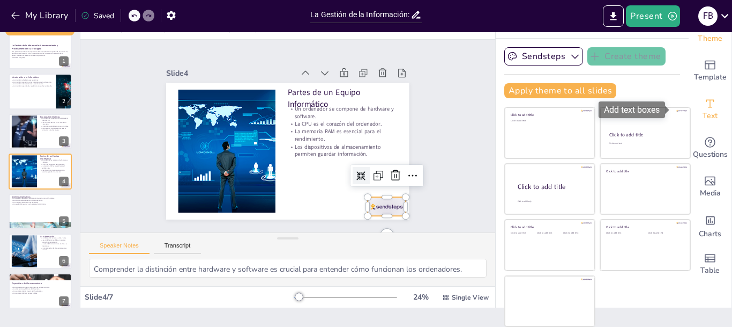
click at [704, 102] on icon "Add text boxes" at bounding box center [710, 103] width 13 height 13
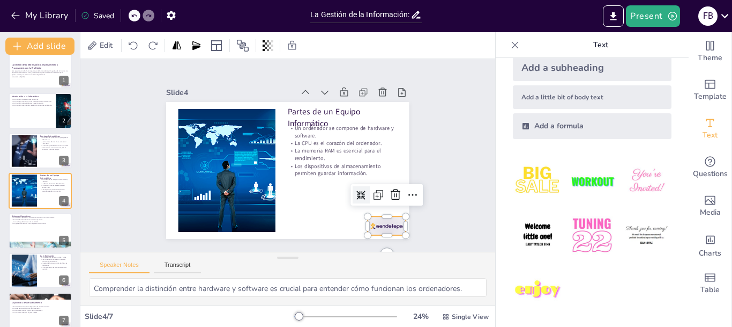
scroll to position [0, 0]
